Goal: Information Seeking & Learning: Learn about a topic

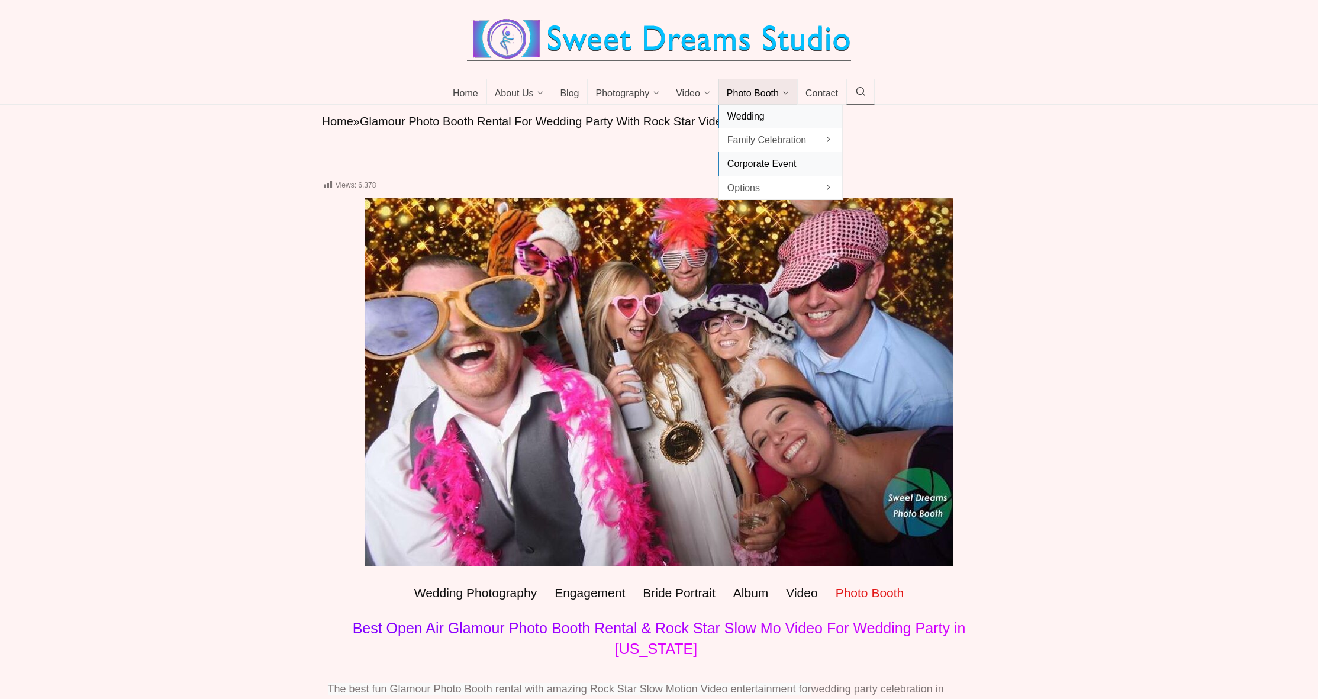
click at [806, 172] on span "Corporate Event" at bounding box center [780, 164] width 107 height 16
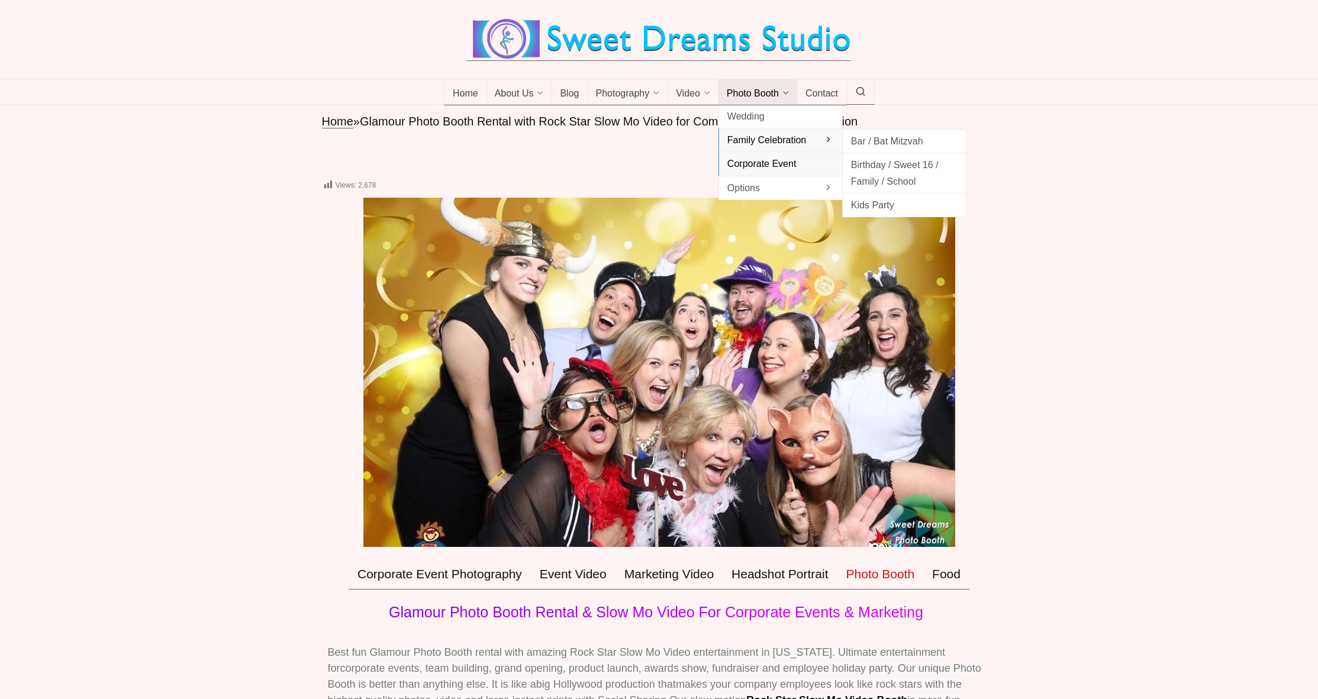
click at [756, 148] on span "Family Celebration" at bounding box center [780, 140] width 107 height 16
click at [882, 180] on span "Birthday / Sweet 16 / Family / School" at bounding box center [904, 173] width 107 height 32
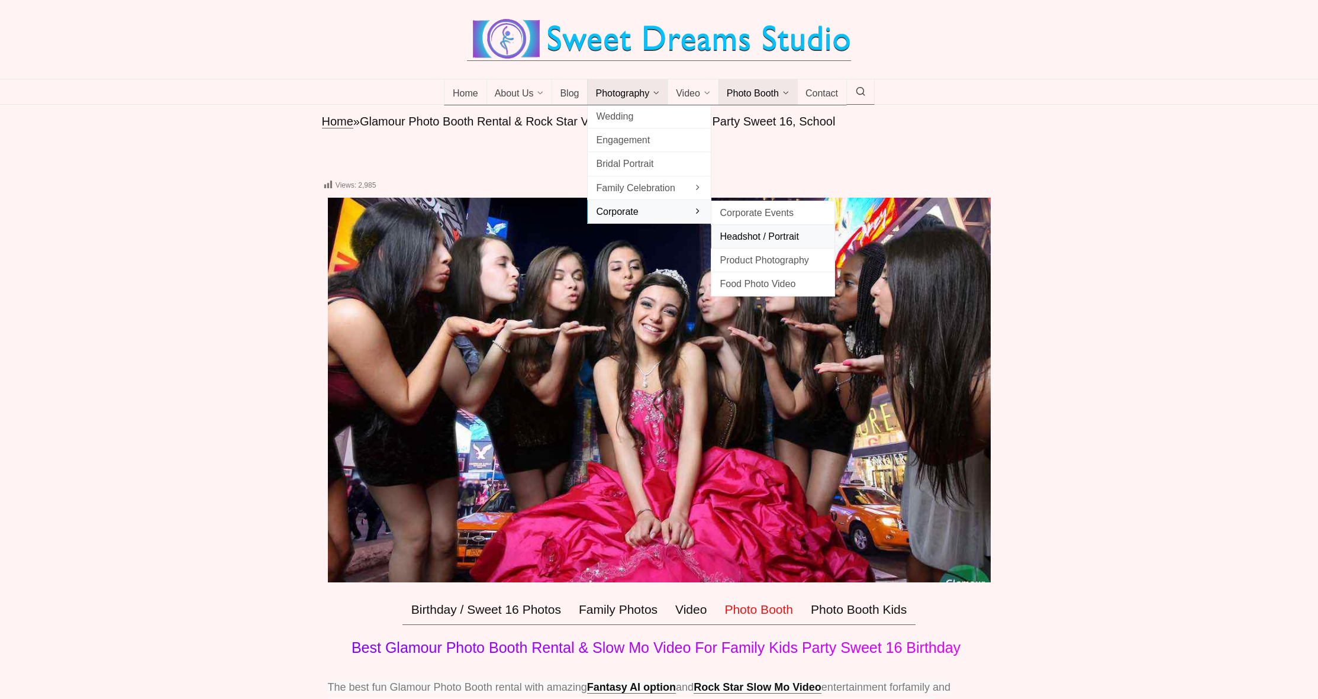
click at [748, 244] on span "Headshot / Portrait" at bounding box center [773, 236] width 107 height 16
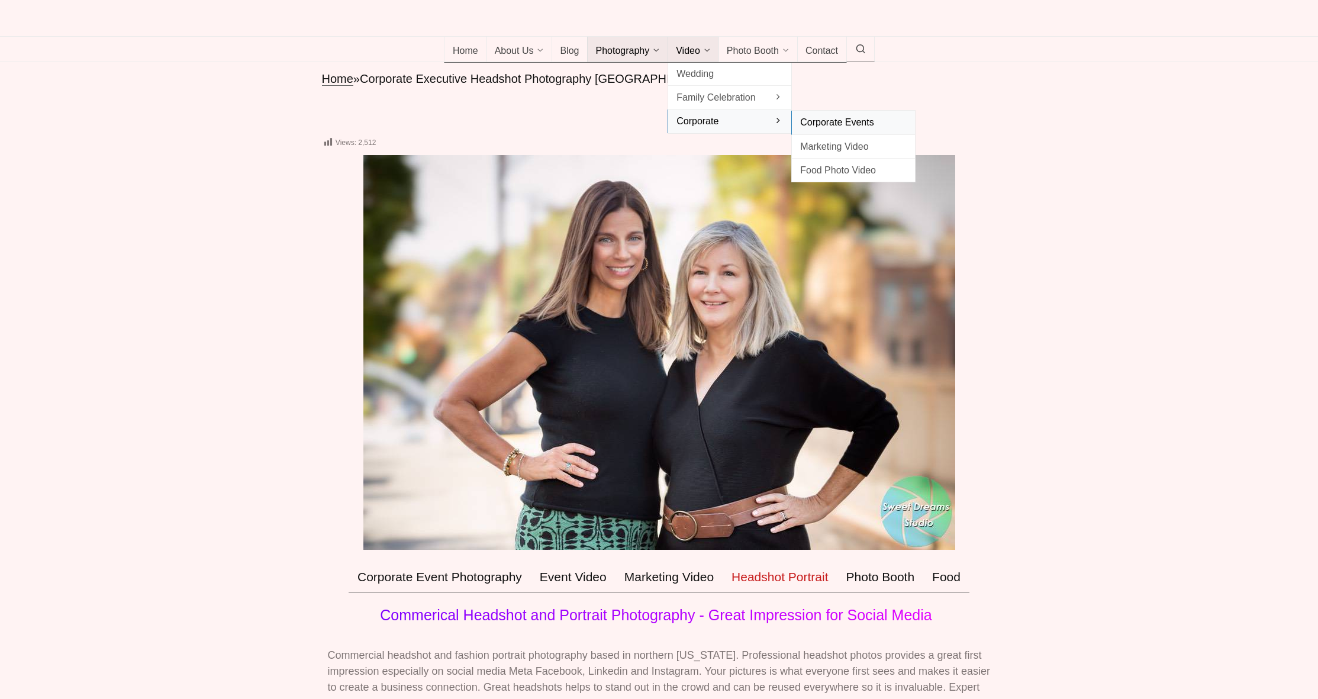
click at [844, 130] on span "Corporate Events" at bounding box center [853, 122] width 107 height 16
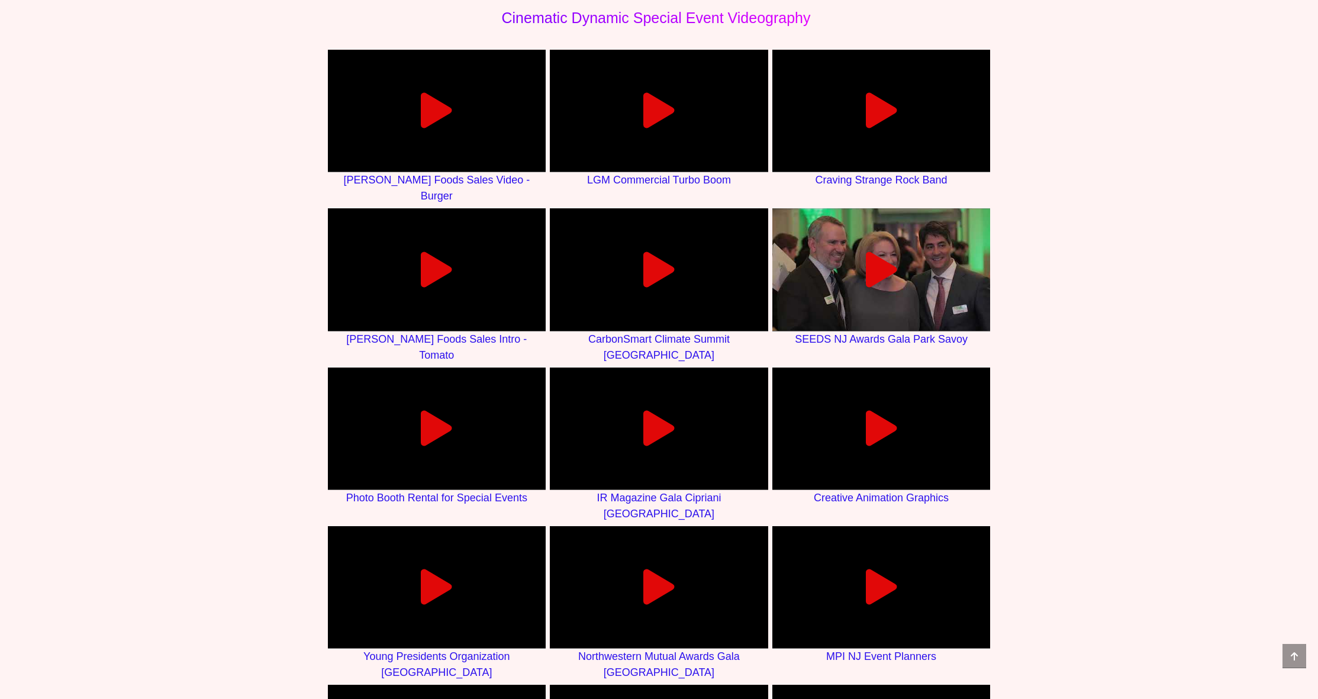
scroll to position [615, 0]
